Goal: Task Accomplishment & Management: Manage account settings

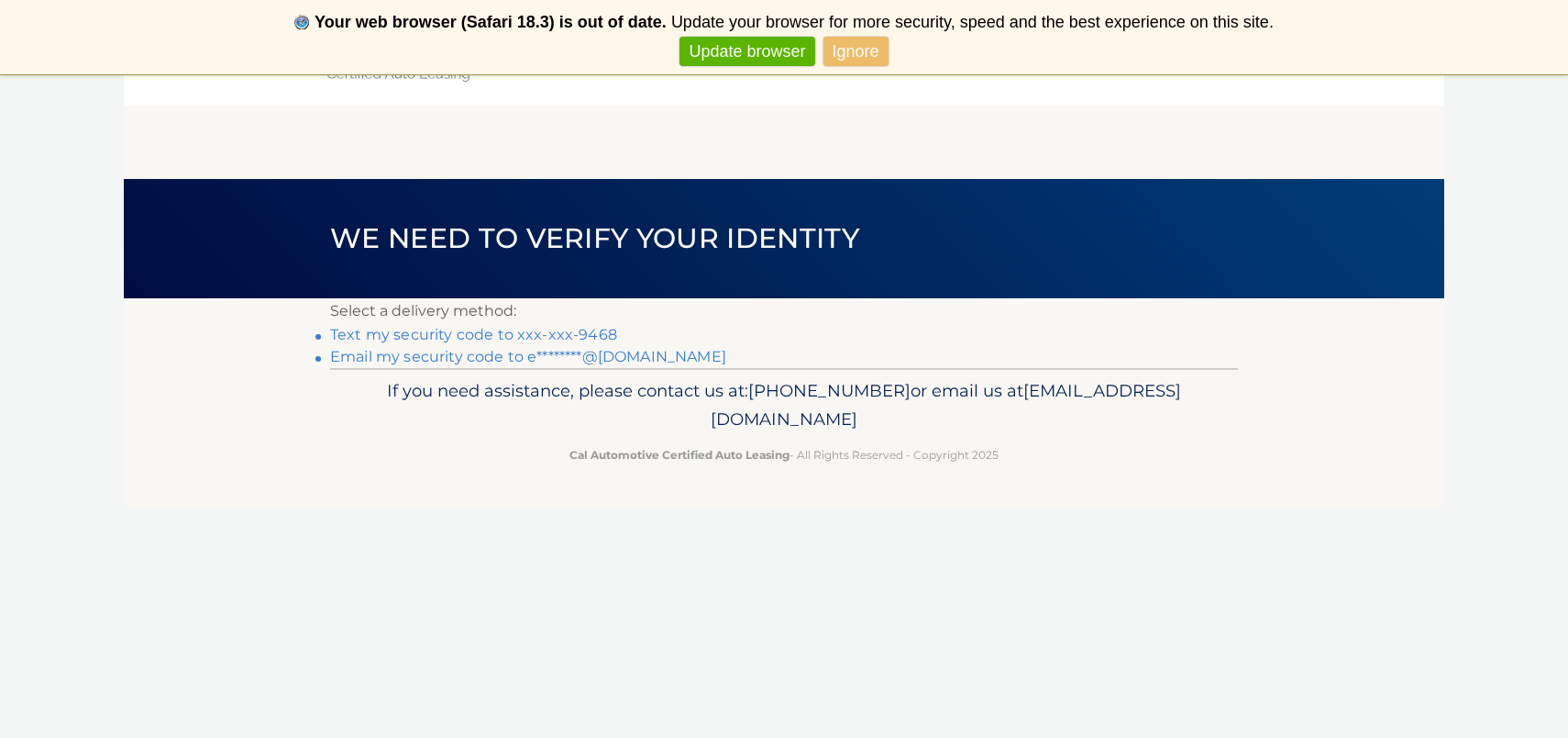
click at [518, 331] on link "Text my security code to xxx-xxx-9468" at bounding box center [474, 334] width 287 height 17
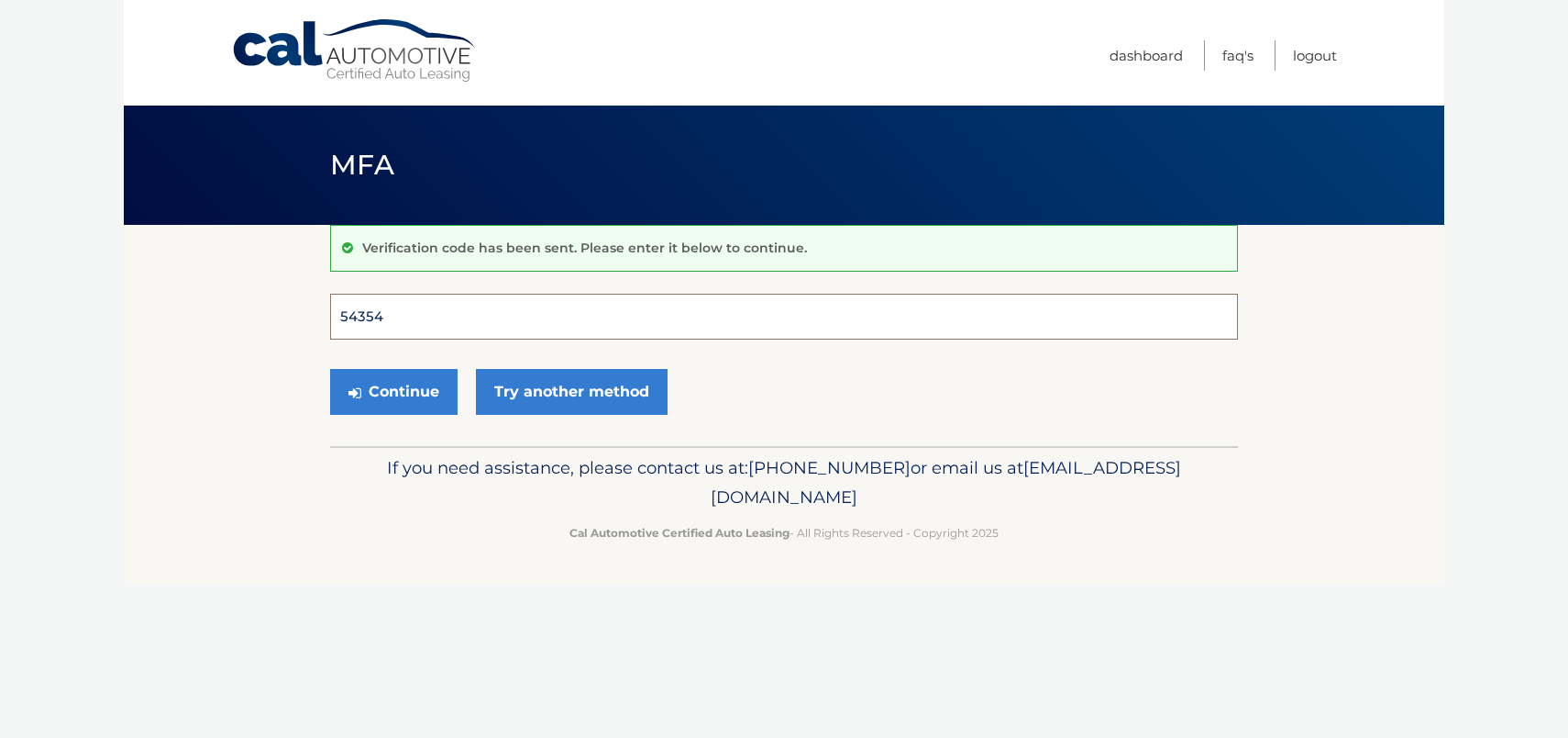
type input "543543"
click at [394, 391] on button "Continue" at bounding box center [394, 392] width 128 height 46
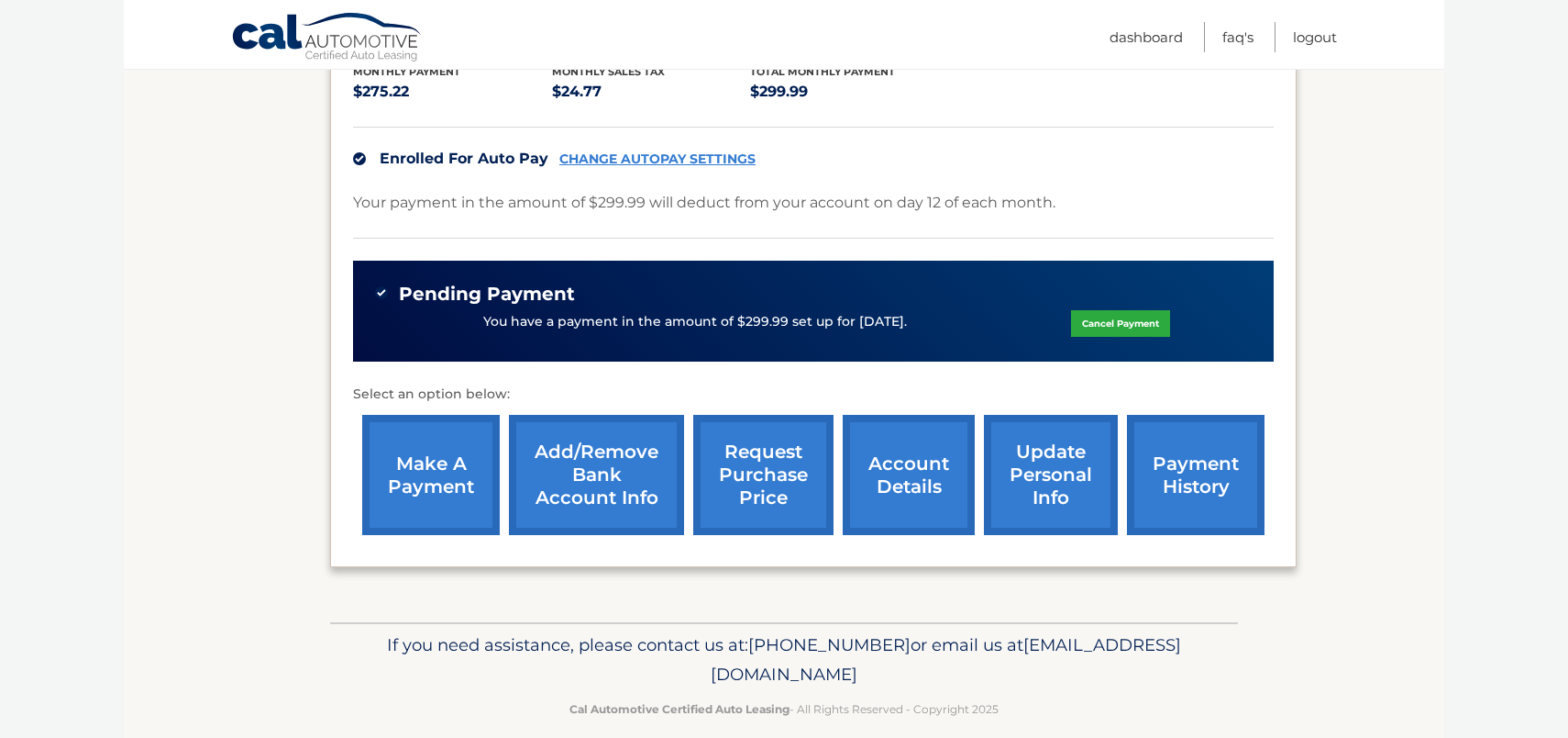
scroll to position [410, 0]
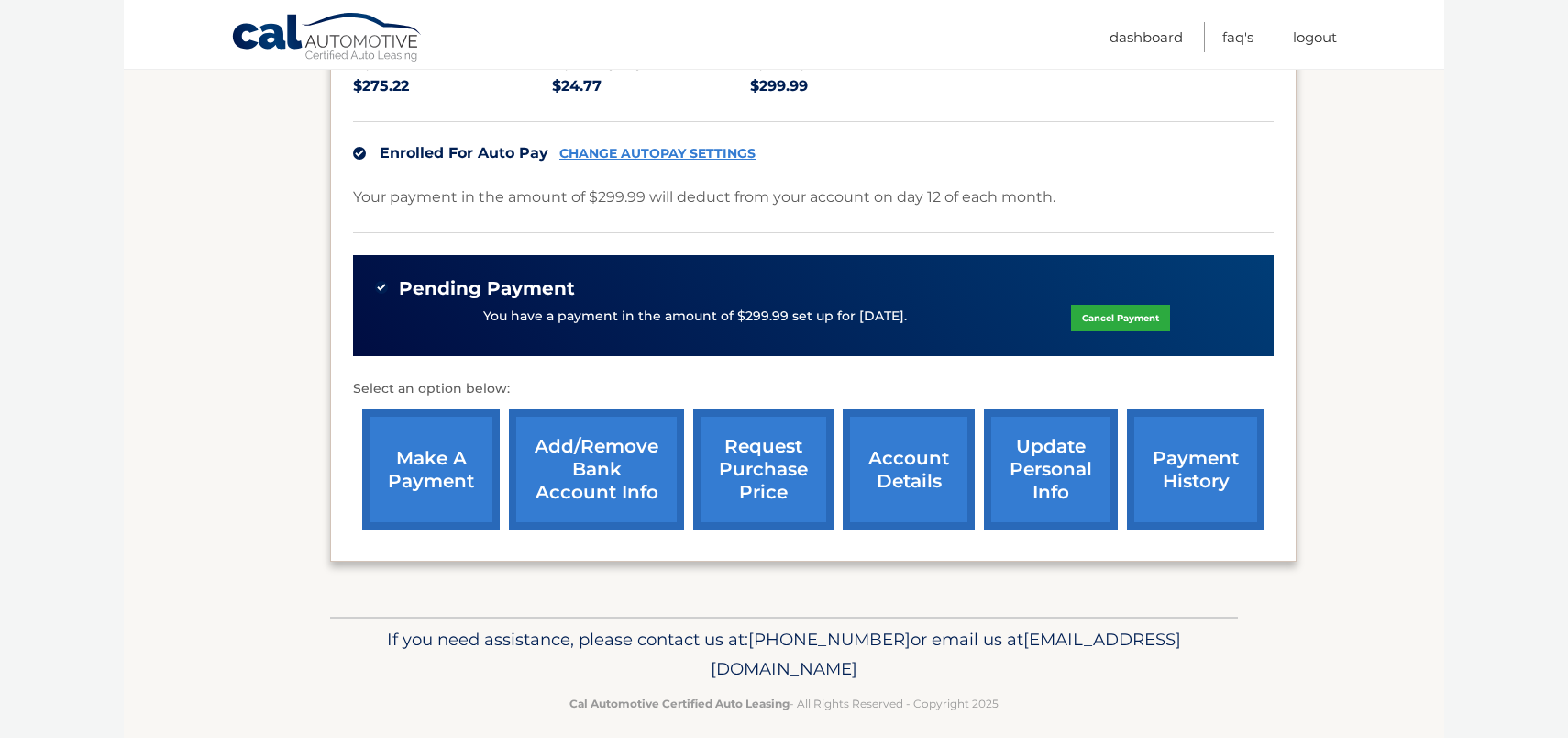
click at [750, 479] on link "request purchase price" at bounding box center [763, 469] width 141 height 121
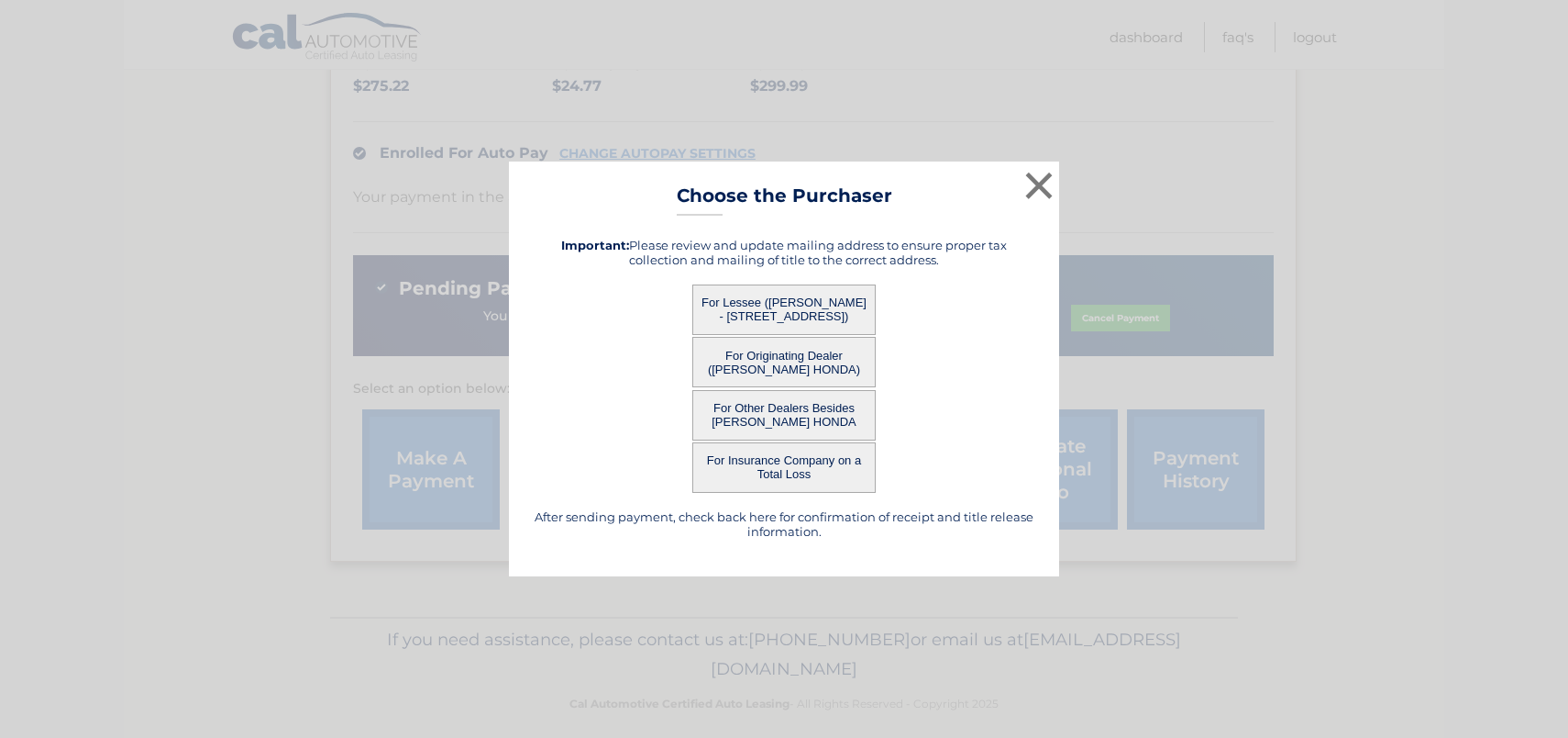
click at [769, 366] on button "For Originating Dealer (MIKE PIAZZA HONDA)" at bounding box center [784, 362] width 183 height 51
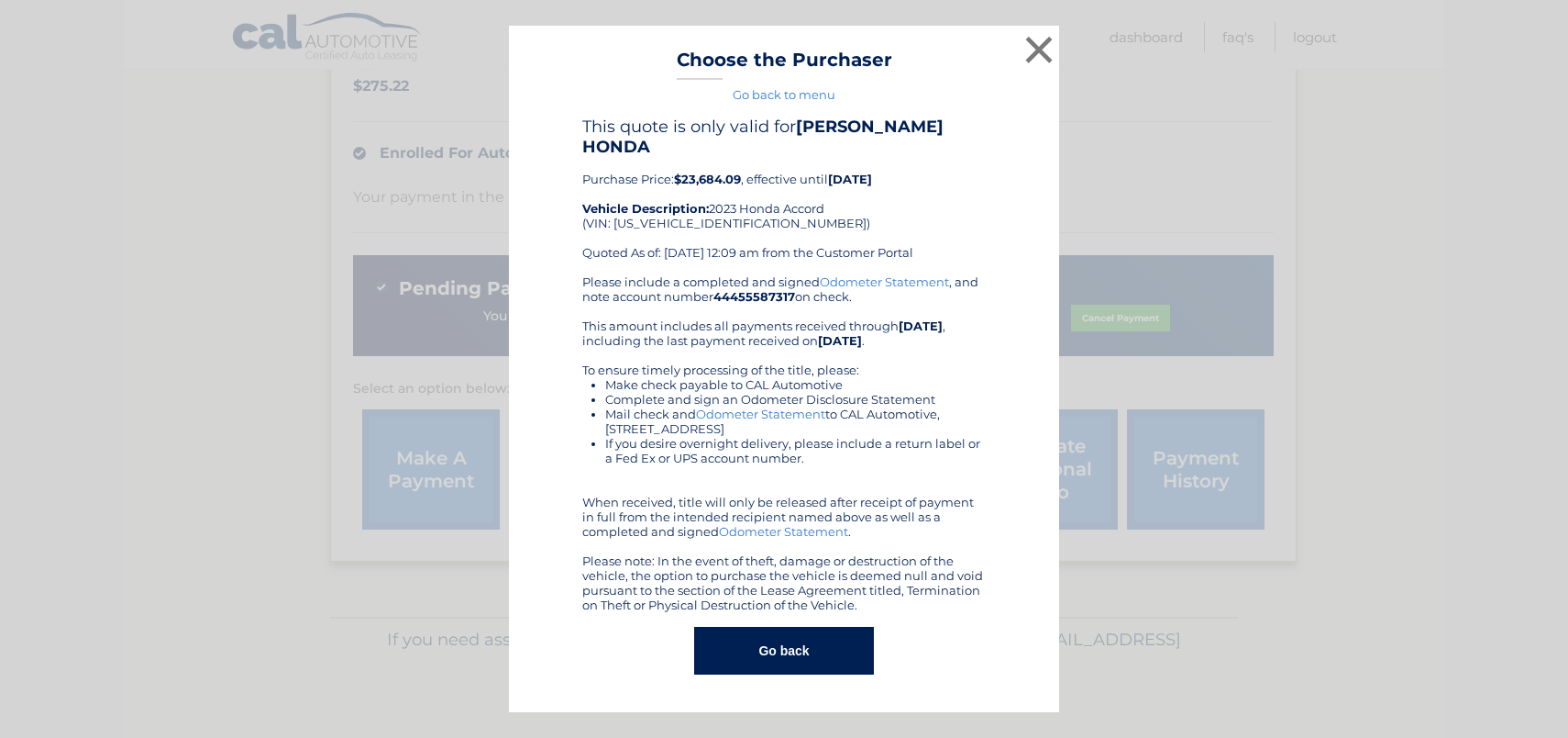
click at [740, 651] on button "Go back" at bounding box center [784, 651] width 178 height 48
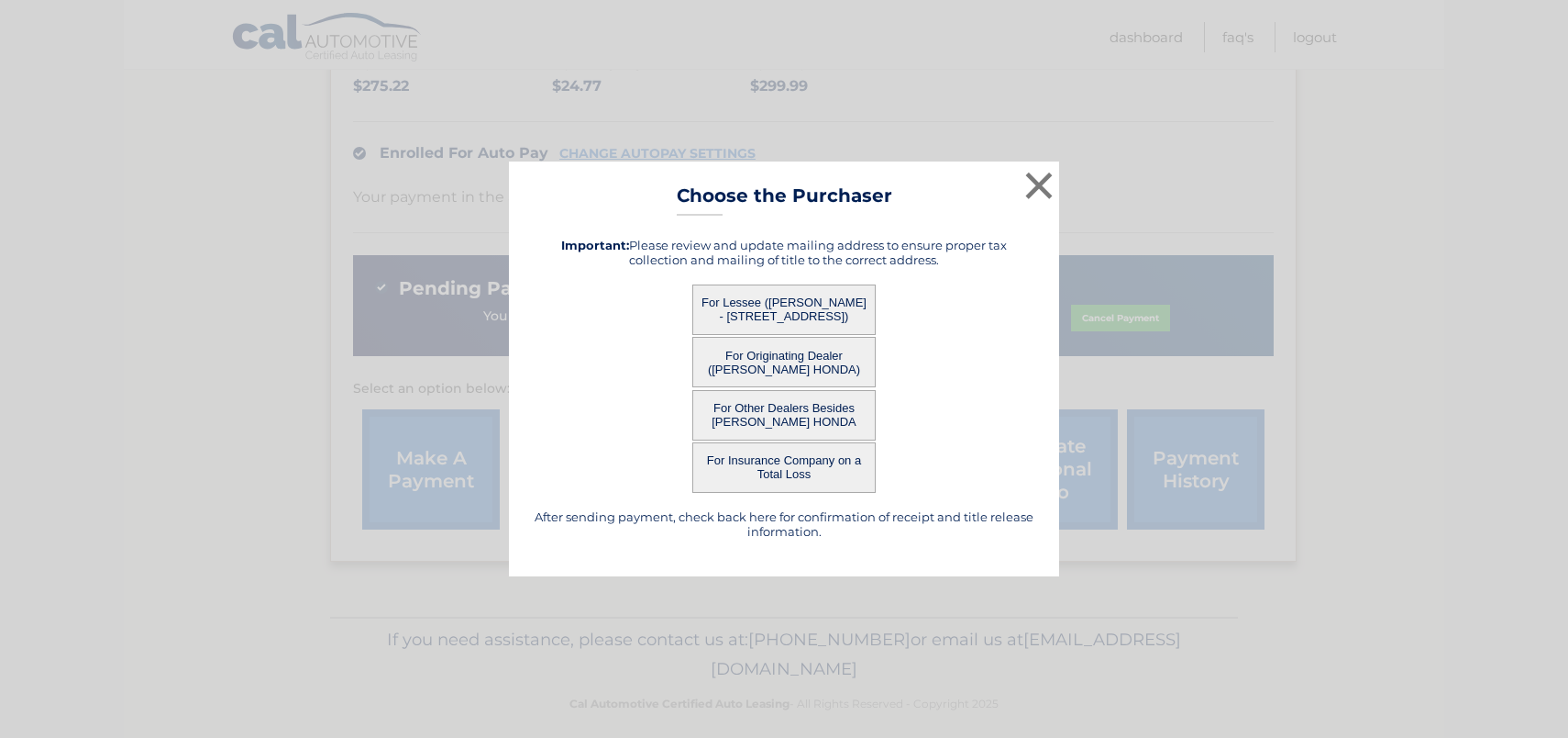
click at [779, 425] on button "For Other Dealers Besides MIKE PIAZZA HONDA" at bounding box center [784, 415] width 183 height 51
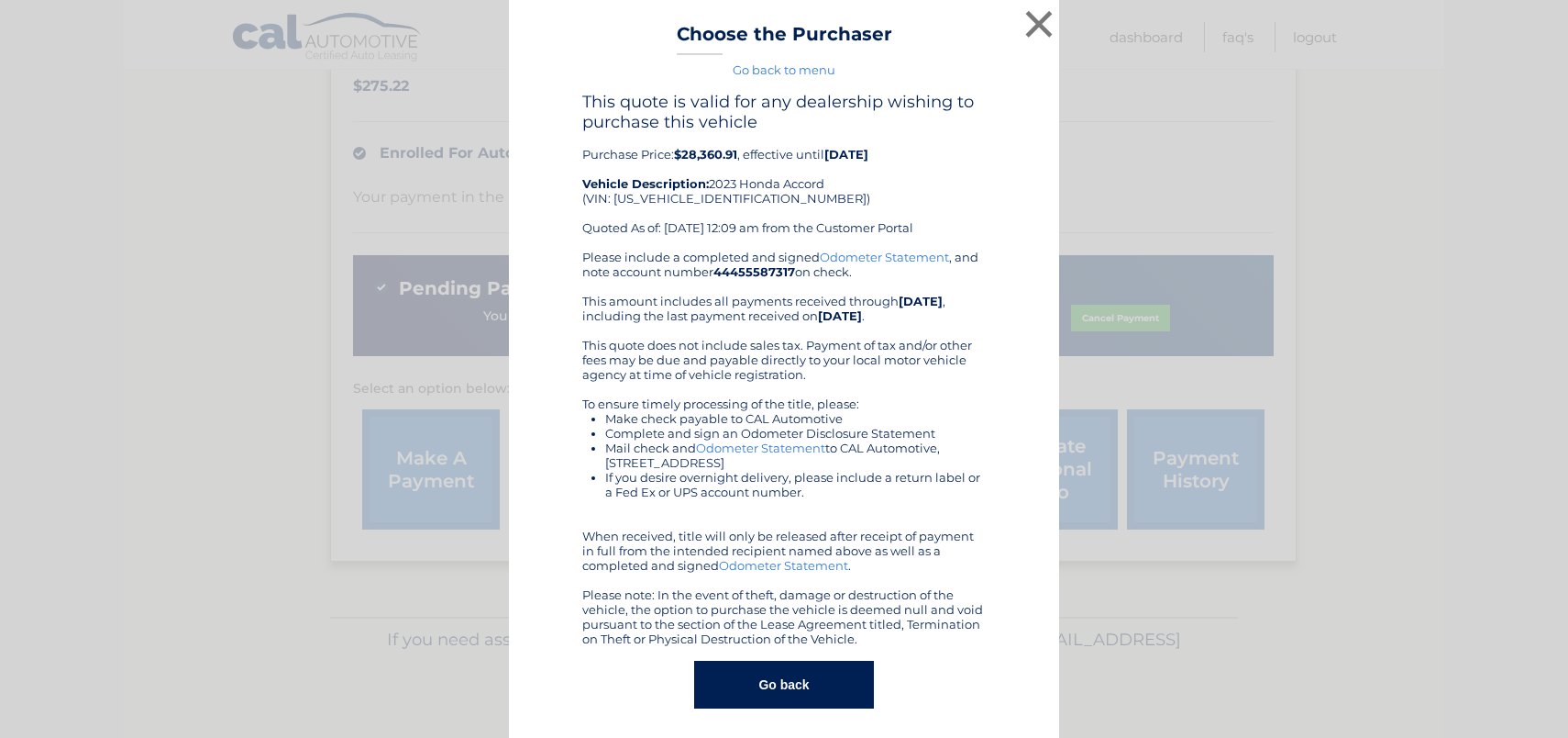
click at [766, 669] on button "Go back" at bounding box center [784, 685] width 178 height 48
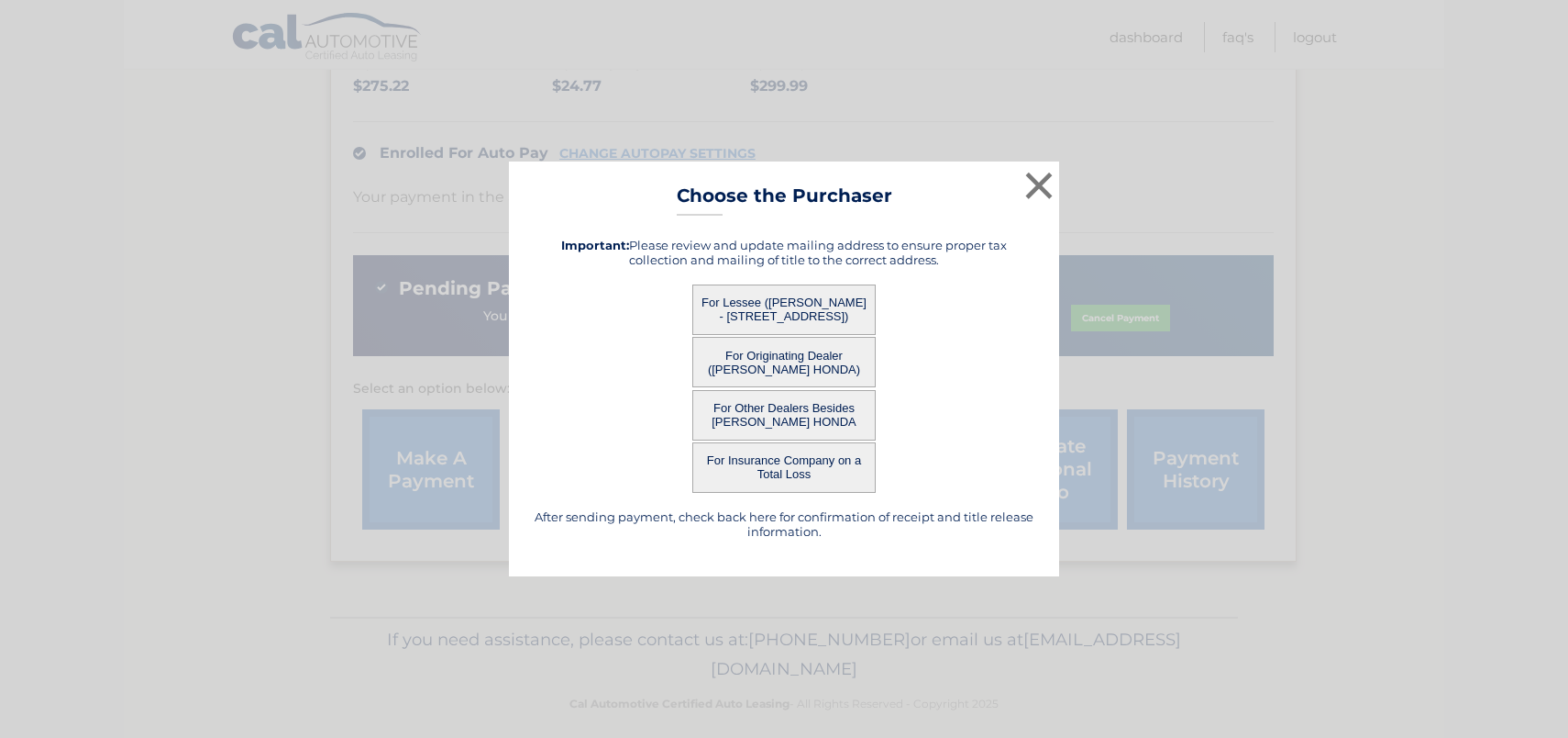
click at [768, 312] on button "For Lessee (MARLANDO DOYLE - 306 CONGRESS AVE, , LANSDOWNE, PA 19050)" at bounding box center [784, 309] width 183 height 51
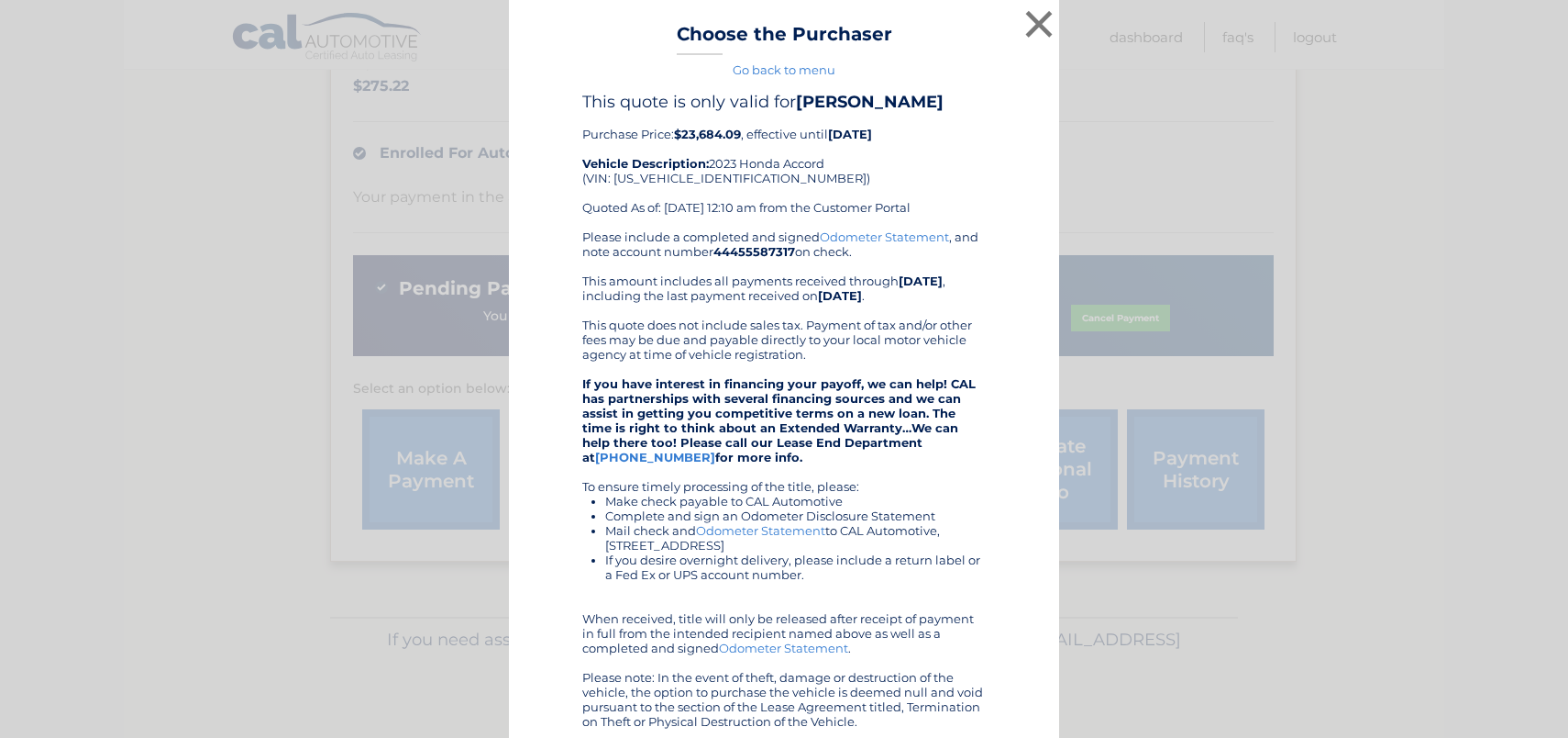
scroll to position [0, 0]
click at [769, 526] on link "Odometer Statement" at bounding box center [761, 530] width 130 height 15
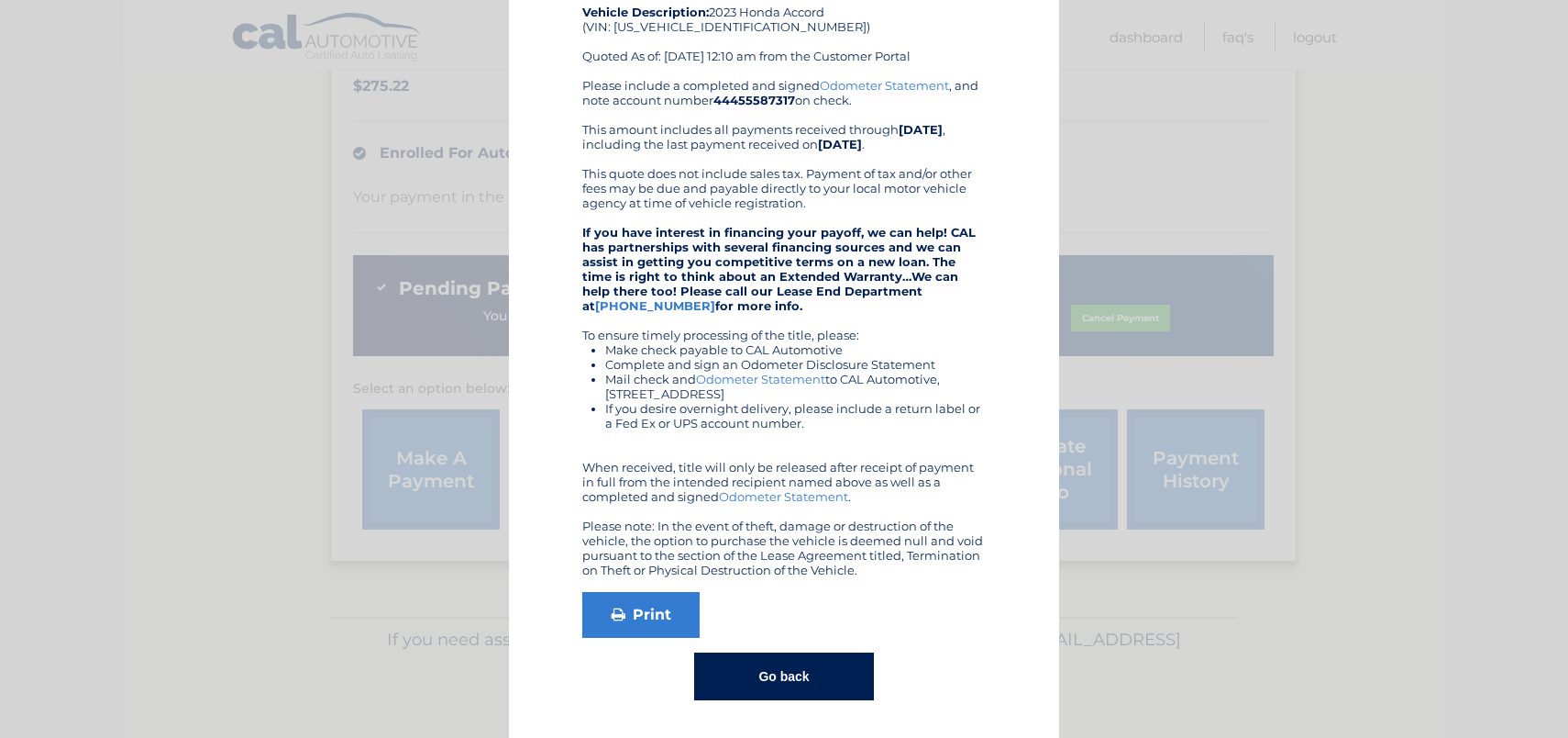
scroll to position [151, 0]
click at [614, 622] on link "Print" at bounding box center [641, 616] width 118 height 46
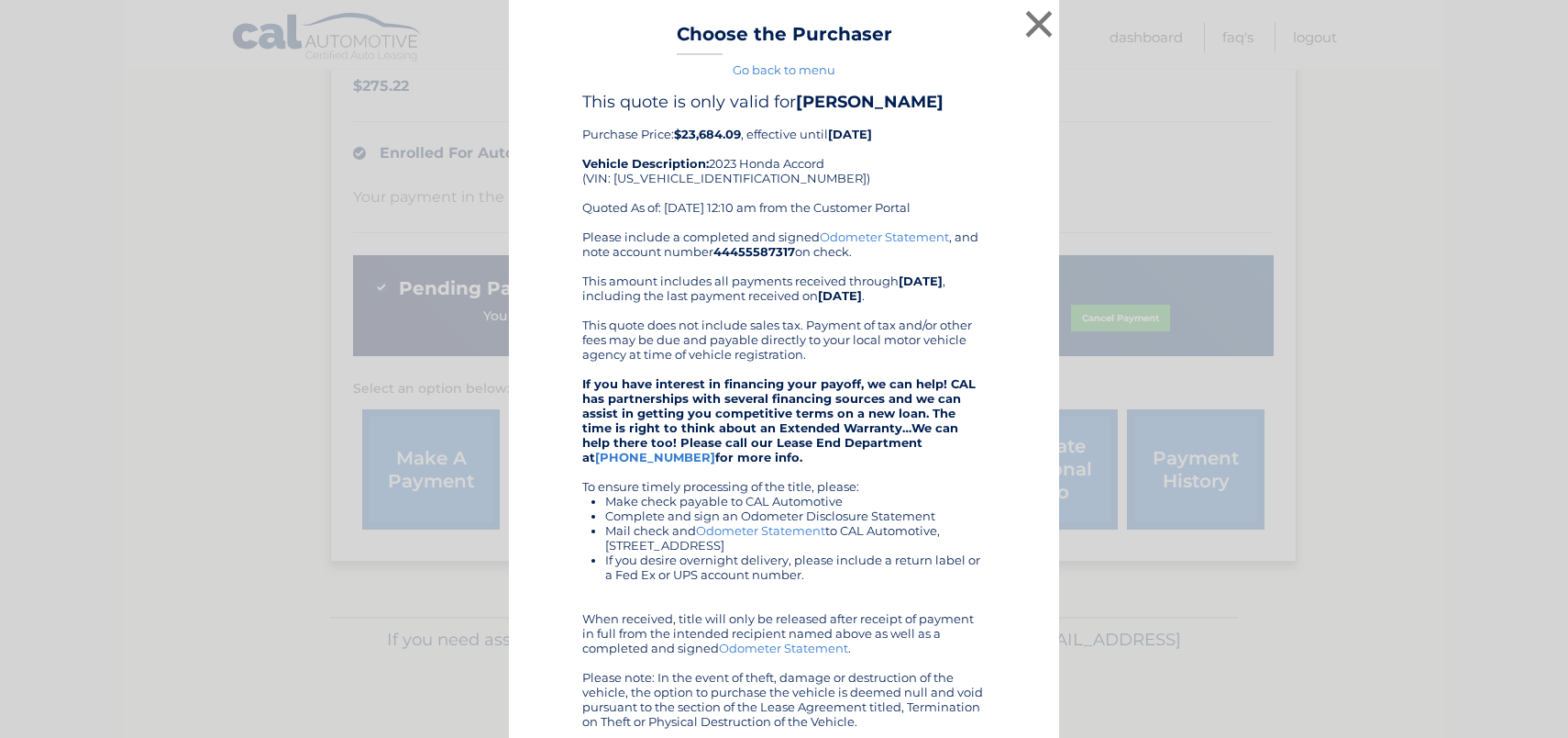
scroll to position [0, 0]
click at [1038, 34] on button "×" at bounding box center [1039, 24] width 37 height 37
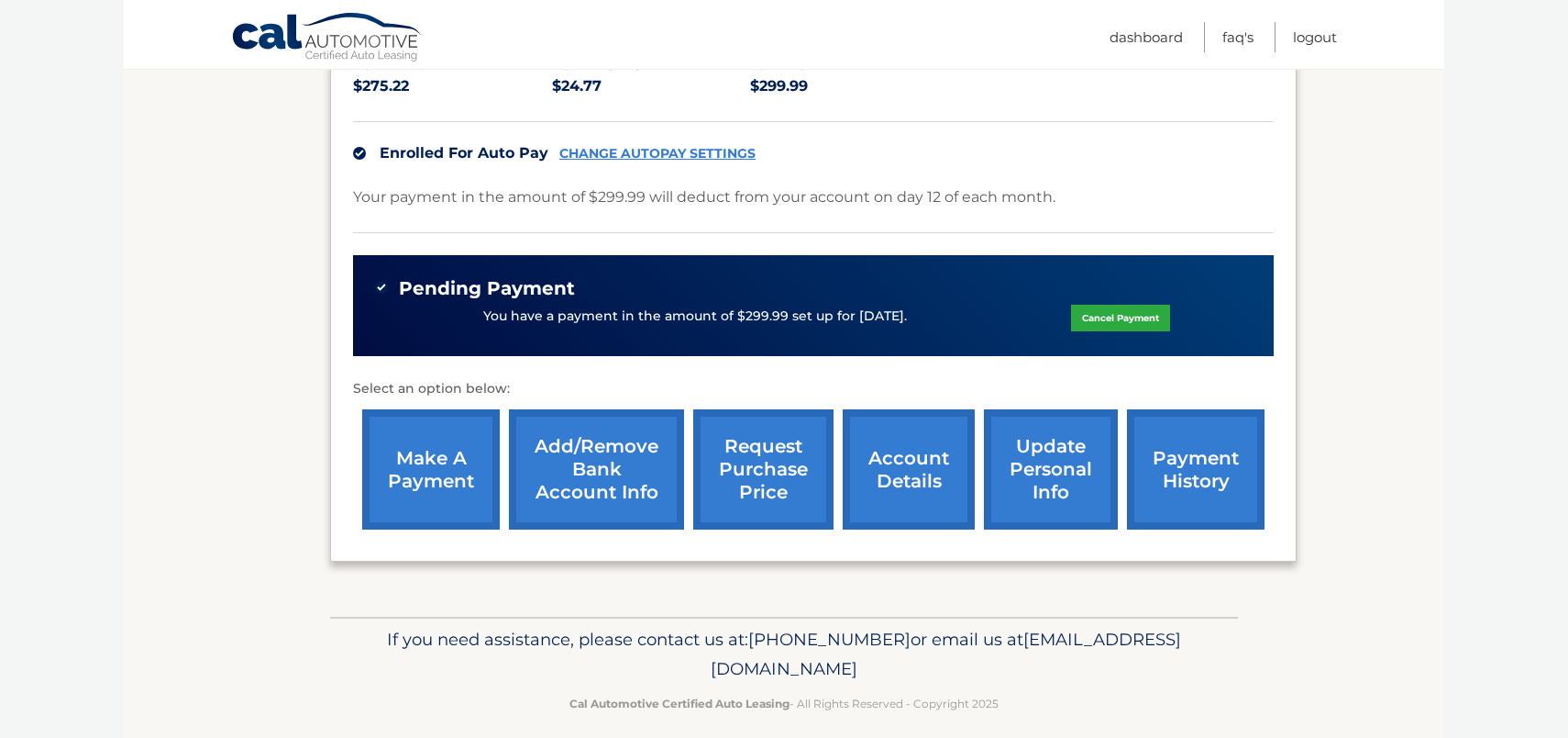
click at [410, 497] on link "make a payment" at bounding box center [431, 469] width 138 height 121
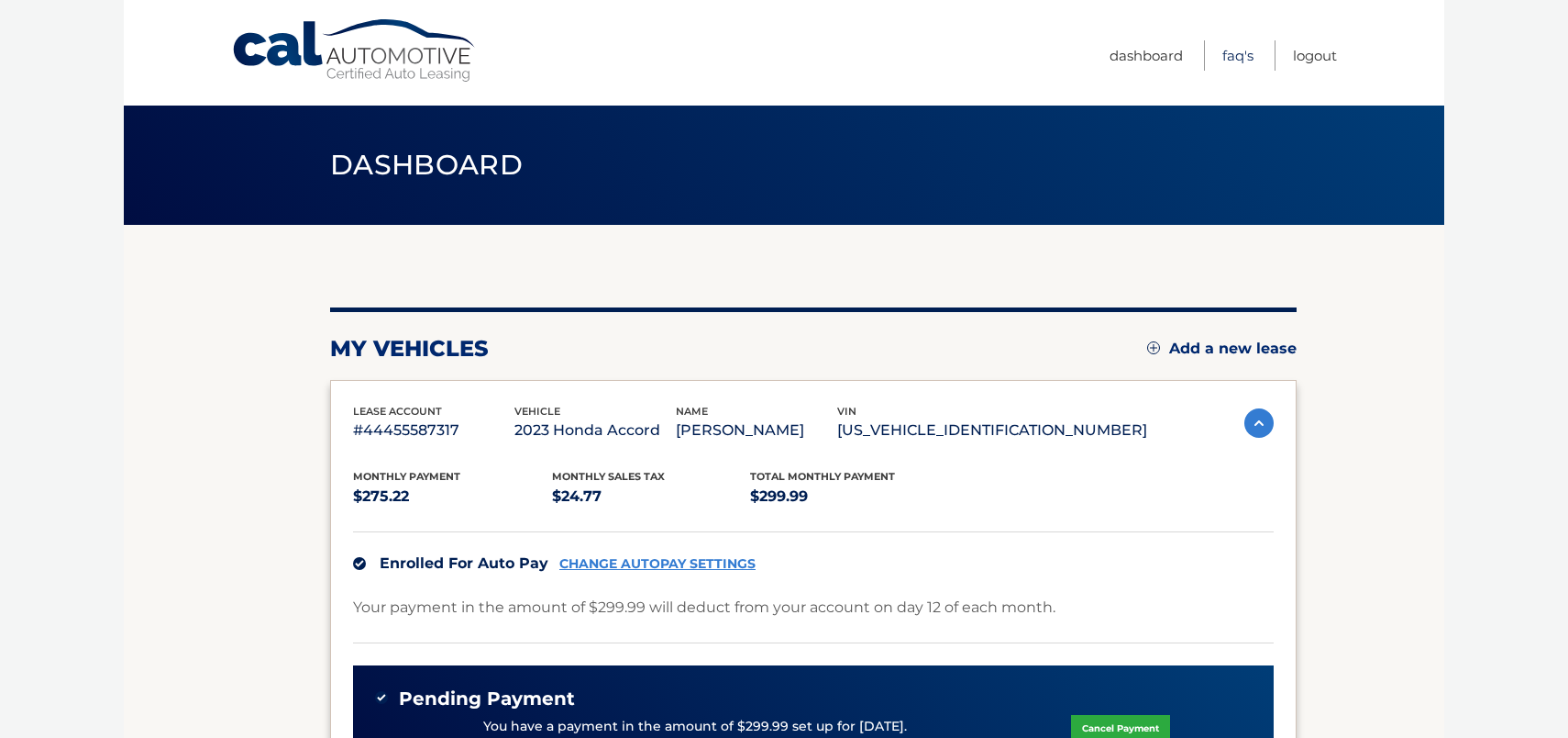
click at [1242, 45] on link "FAQ's" at bounding box center [1238, 55] width 31 height 30
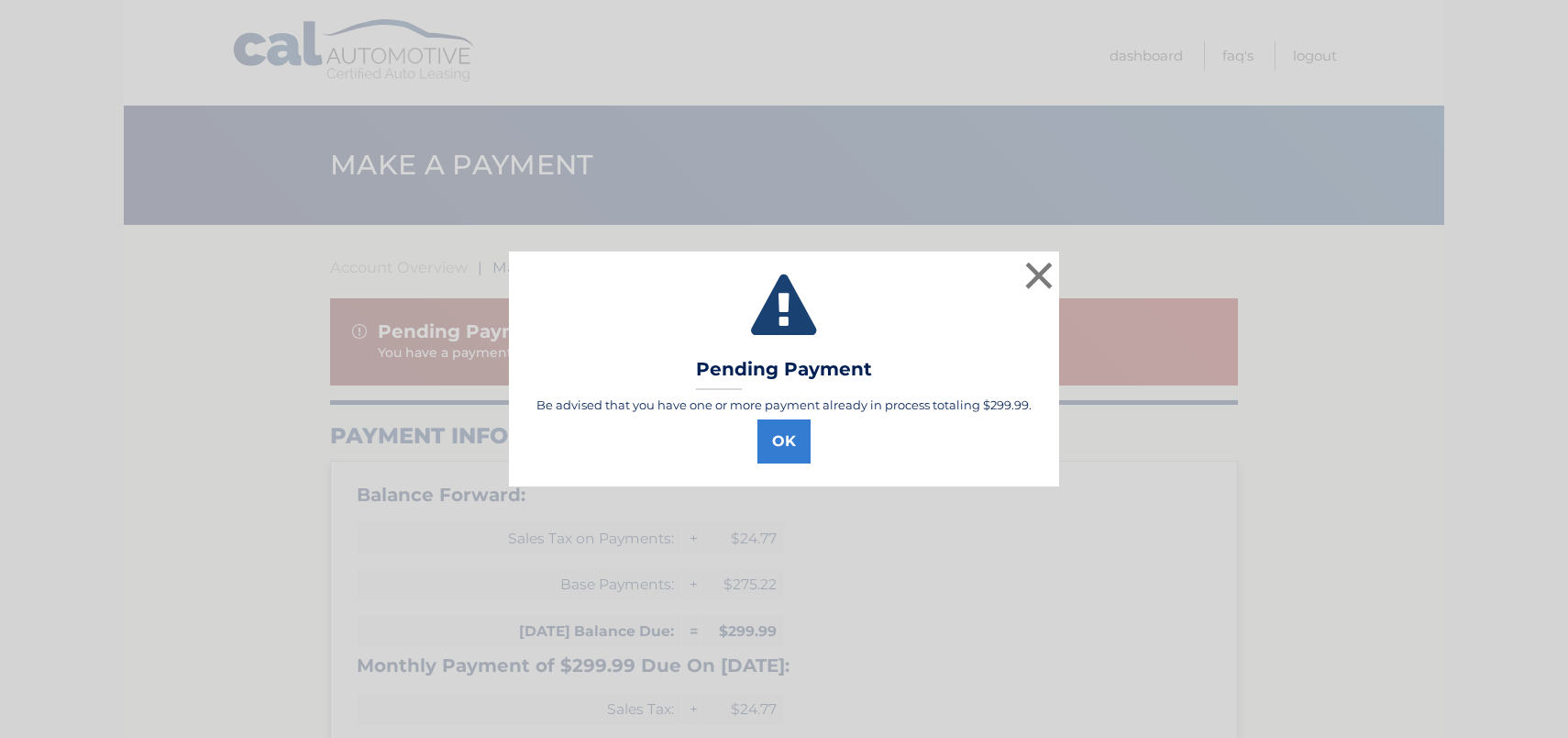
select select "M2Q2NzExM2YtNWQ2ZC00ZDU2LTlhMTgtMWQ5MmNjOWU2NzM1"
click at [1025, 259] on button "×" at bounding box center [1039, 275] width 37 height 37
